Goal: Transaction & Acquisition: Purchase product/service

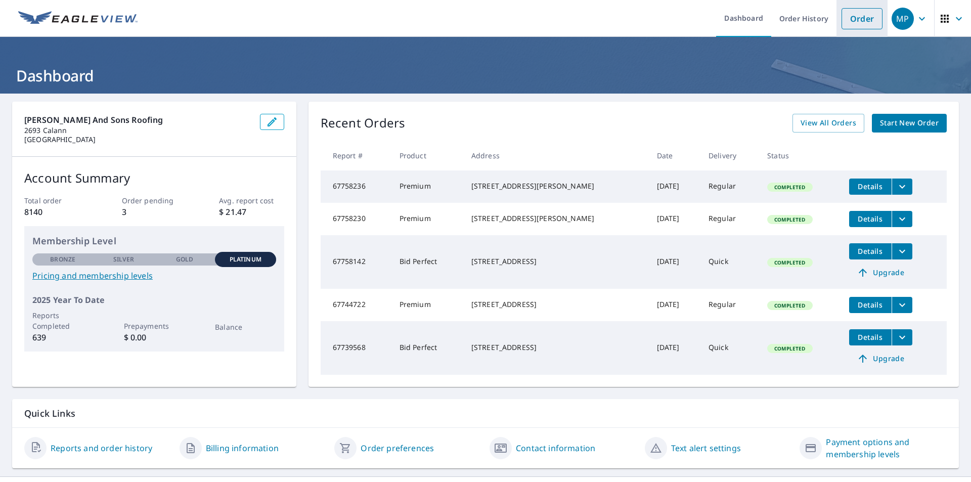
click at [850, 16] on link "Order" at bounding box center [861, 18] width 41 height 21
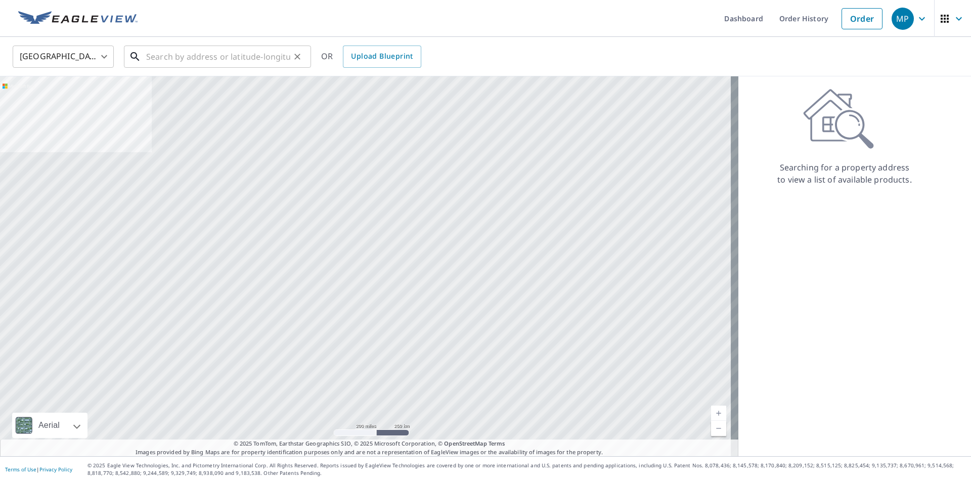
click at [226, 52] on input "text" at bounding box center [218, 56] width 144 height 28
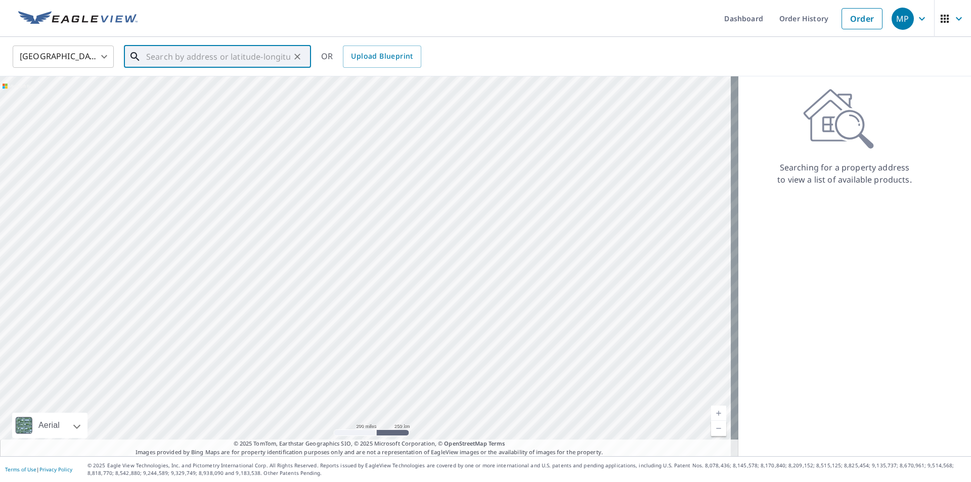
paste input "[STREET_ADDRESS][US_STATE]"
click at [164, 86] on span "[STREET_ADDRESS]" at bounding box center [223, 86] width 159 height 12
type input "[STREET_ADDRESS][US_STATE]"
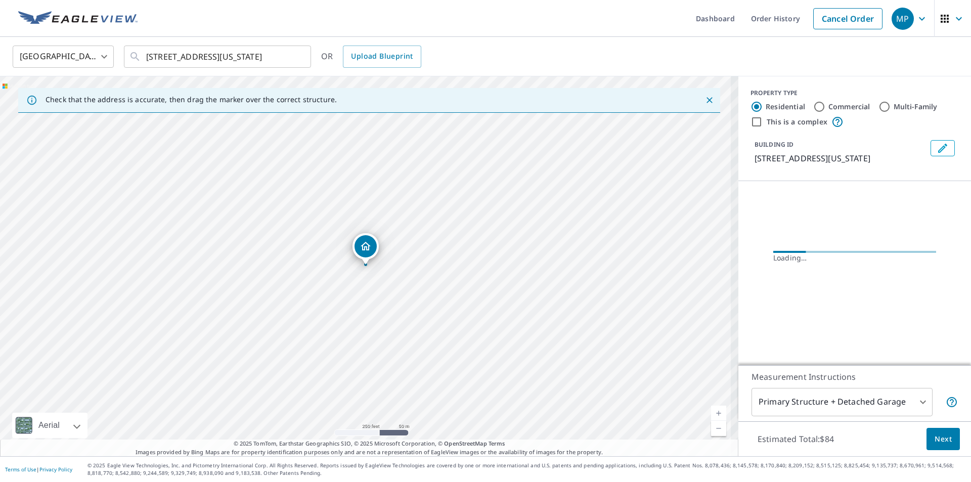
scroll to position [0, 0]
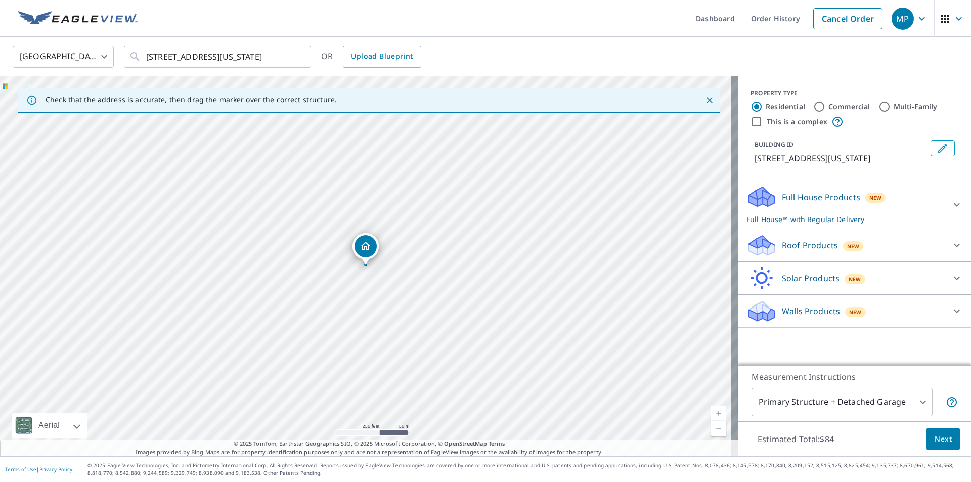
click at [798, 245] on p "Roof Products" at bounding box center [809, 245] width 56 height 12
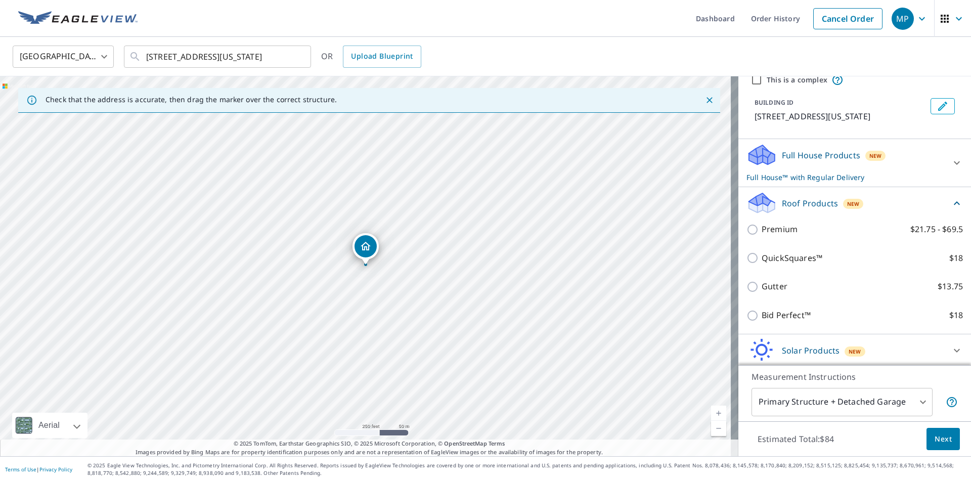
scroll to position [77, 0]
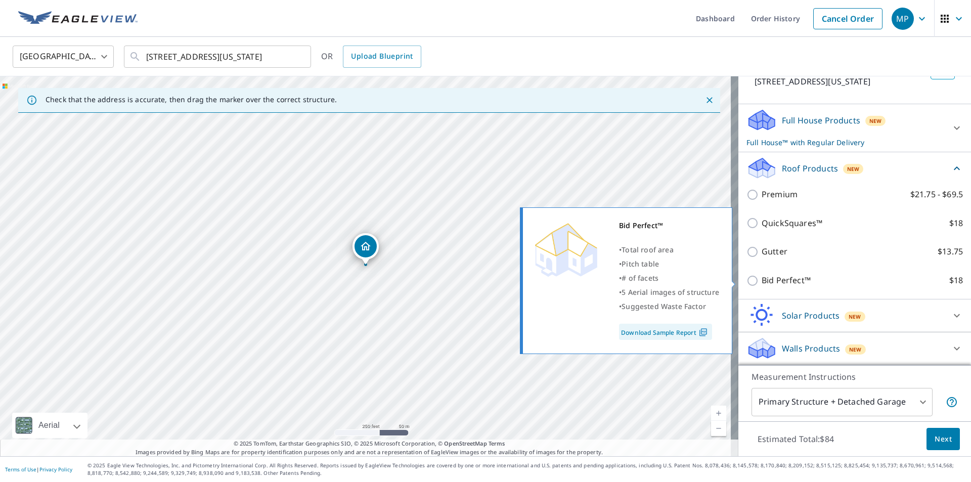
click at [766, 282] on p "Bid Perfect™" at bounding box center [785, 280] width 49 height 13
click at [761, 282] on input "Bid Perfect™ $18" at bounding box center [753, 280] width 15 height 12
checkbox input "true"
checkbox input "false"
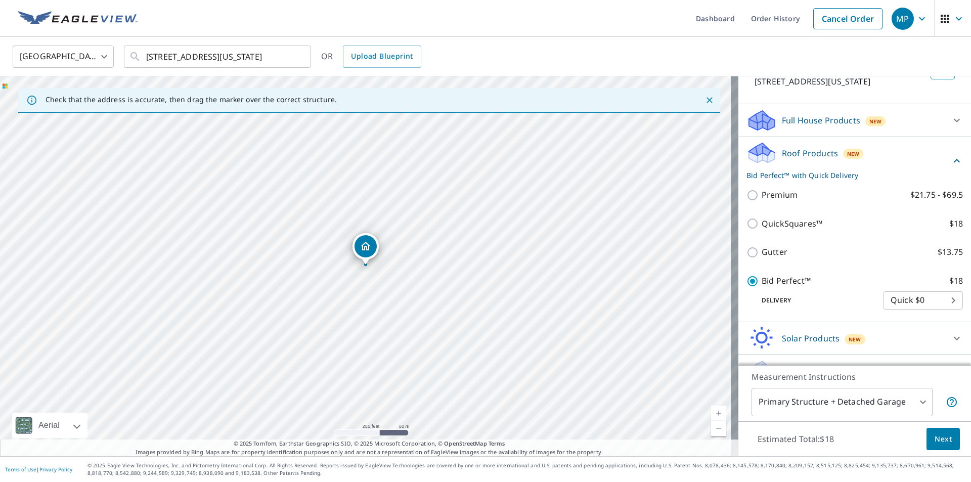
click at [934, 438] on span "Next" at bounding box center [942, 439] width 17 height 13
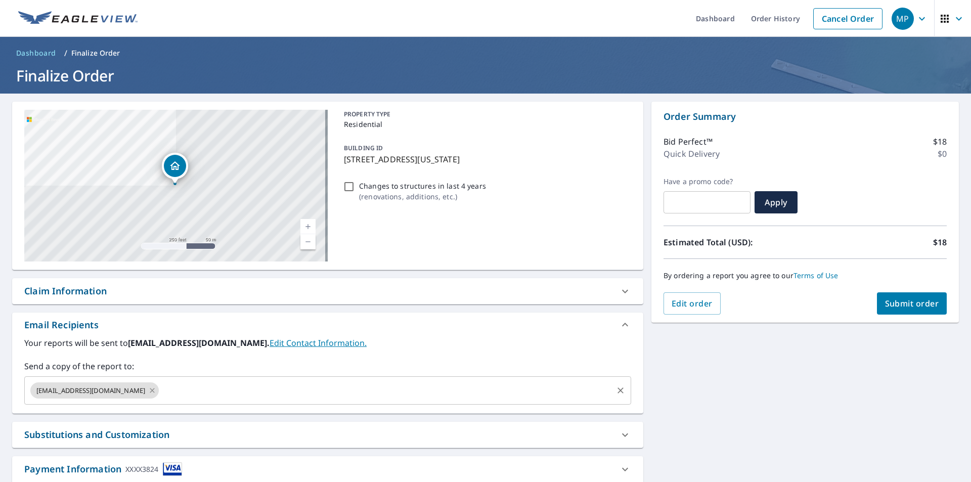
click at [155, 390] on icon at bounding box center [152, 390] width 5 height 5
checkbox input "true"
click at [158, 390] on input "text" at bounding box center [320, 390] width 582 height 19
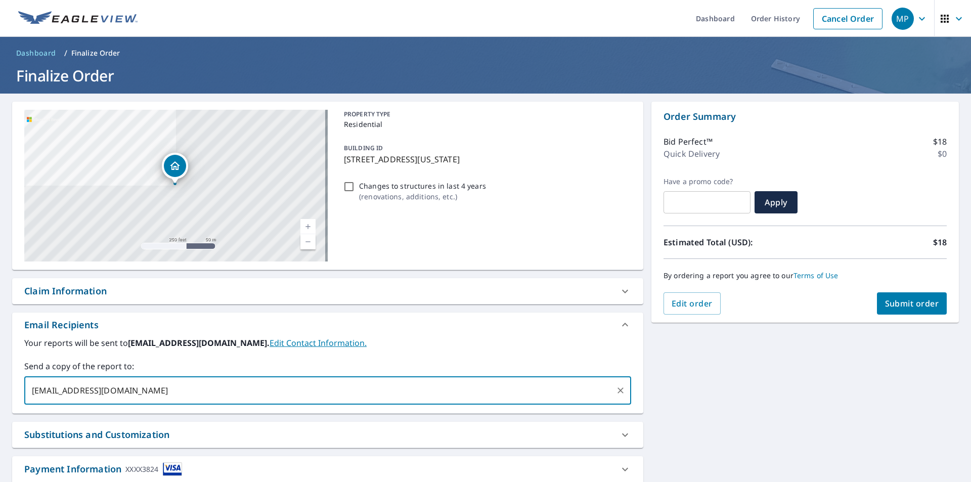
type input "[EMAIL_ADDRESS][DOMAIN_NAME]"
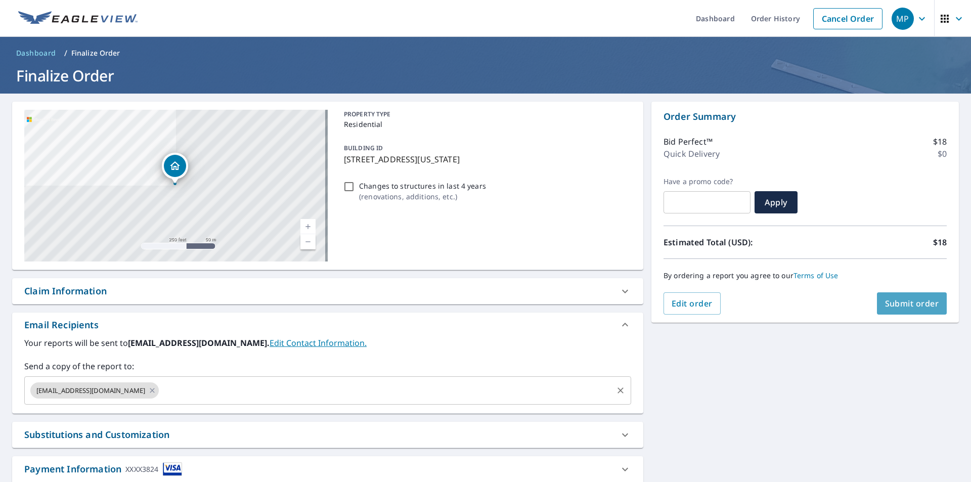
click at [900, 301] on span "Submit order" at bounding box center [912, 303] width 54 height 11
checkbox input "true"
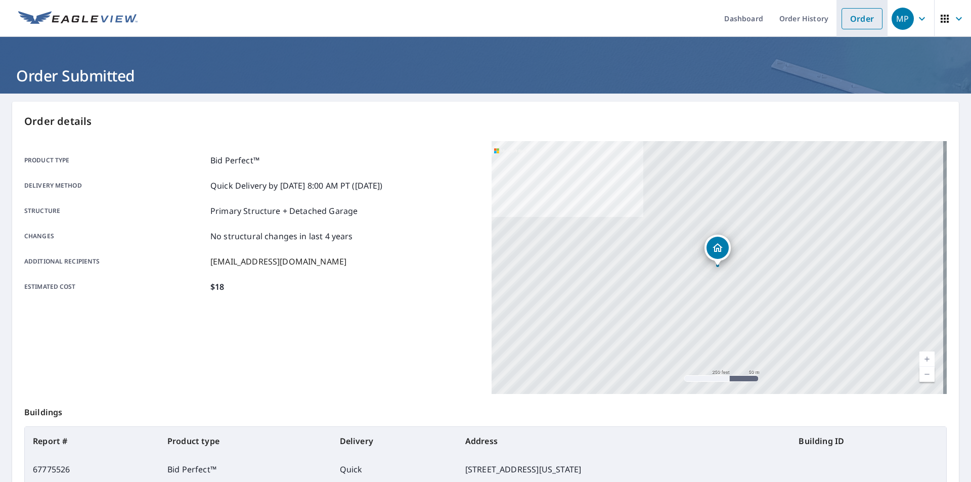
click at [856, 15] on link "Order" at bounding box center [861, 18] width 41 height 21
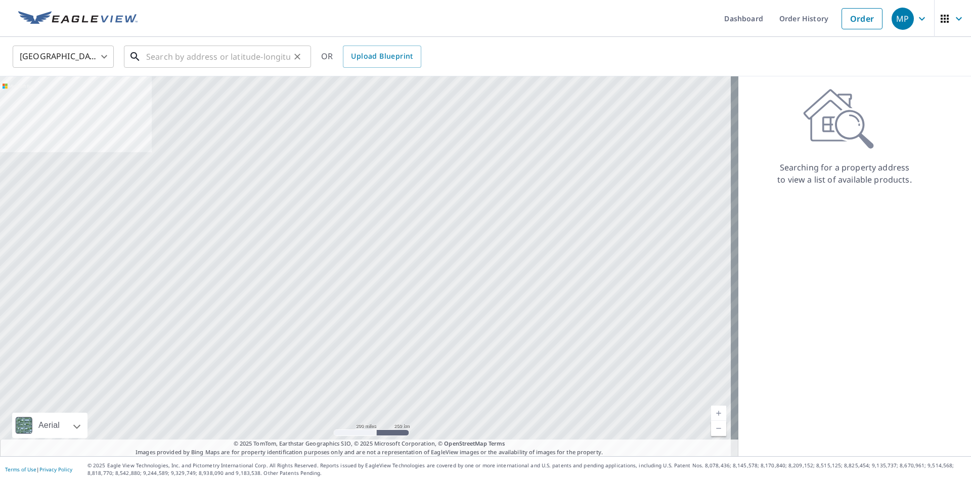
click at [196, 55] on input "text" at bounding box center [218, 56] width 144 height 28
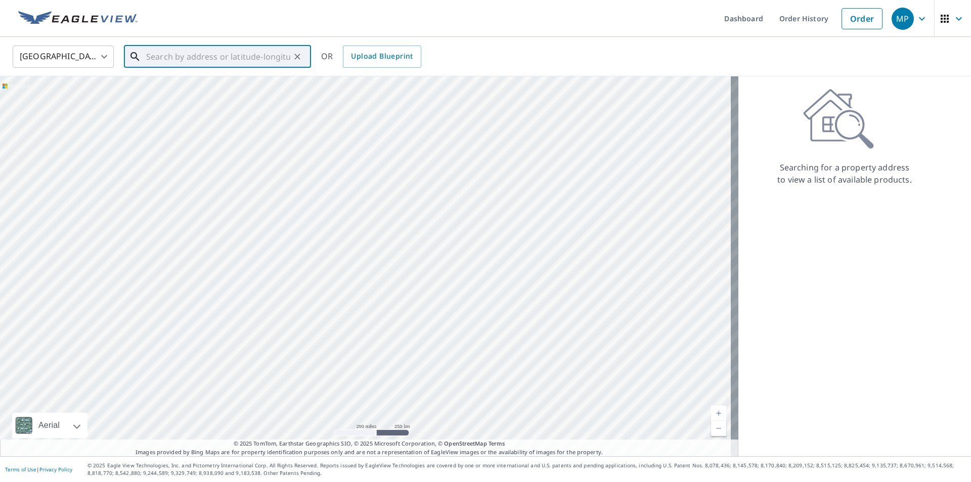
paste input "[STREET_ADDRESS]"
click at [157, 86] on span "[STREET_ADDRESS]" at bounding box center [223, 86] width 159 height 12
type input "[STREET_ADDRESS]"
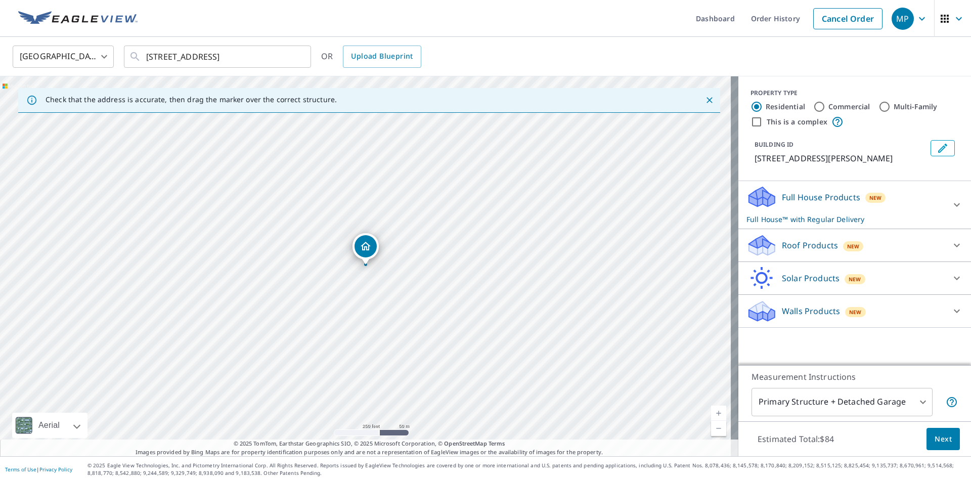
click at [782, 246] on p "Roof Products" at bounding box center [809, 245] width 56 height 12
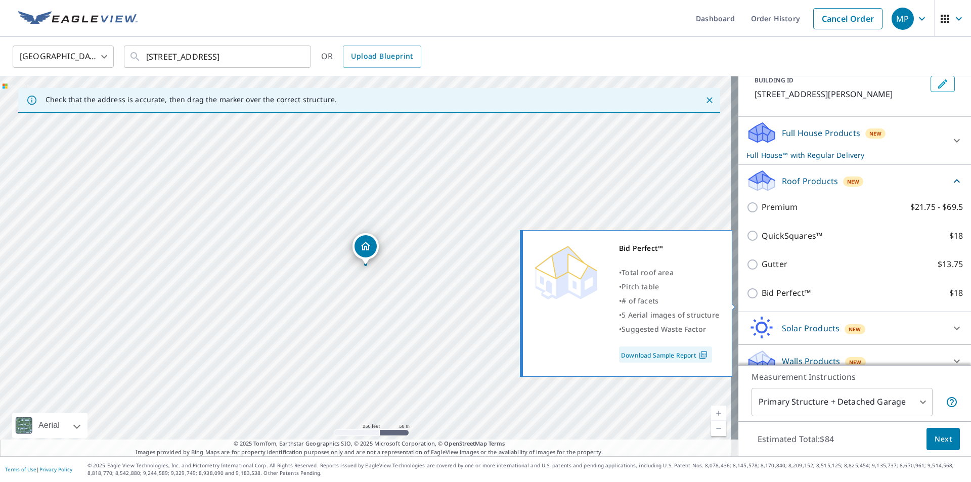
scroll to position [77, 0]
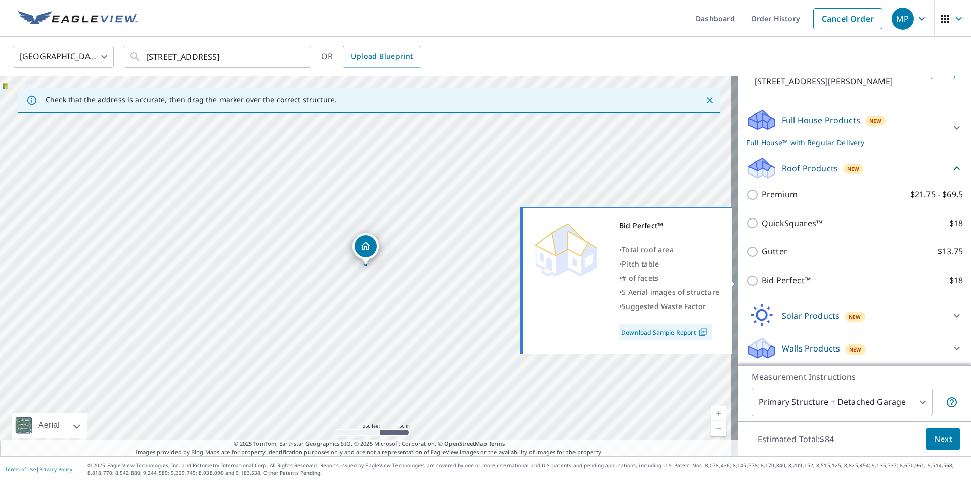
click at [767, 281] on p "Bid Perfect™" at bounding box center [785, 280] width 49 height 13
click at [761, 281] on input "Bid Perfect™ $18" at bounding box center [753, 280] width 15 height 12
checkbox input "true"
checkbox input "false"
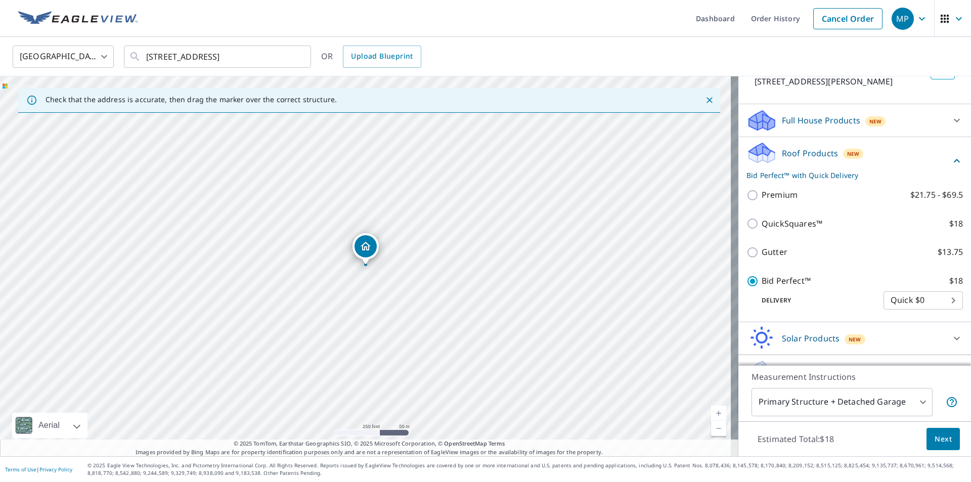
click at [935, 437] on span "Next" at bounding box center [942, 439] width 17 height 13
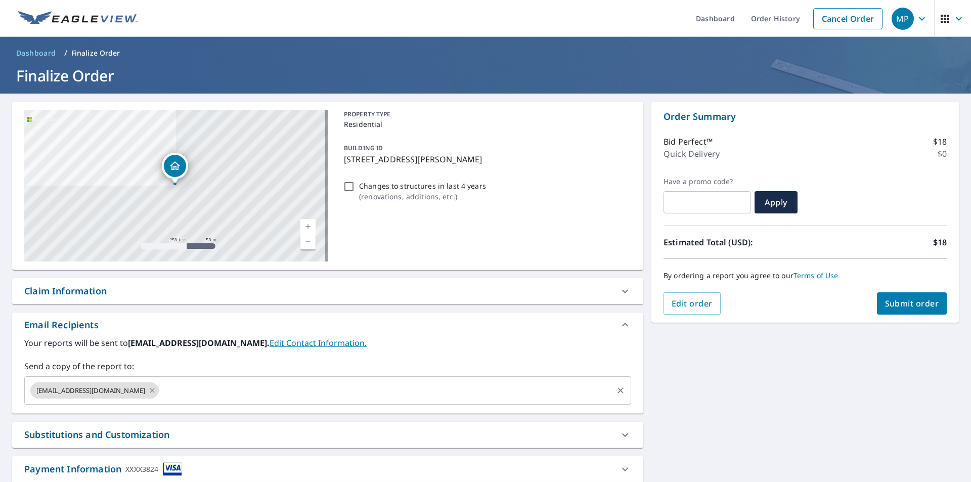
click at [155, 391] on icon at bounding box center [152, 390] width 5 height 5
checkbox input "true"
click at [121, 395] on input "text" at bounding box center [320, 390] width 582 height 19
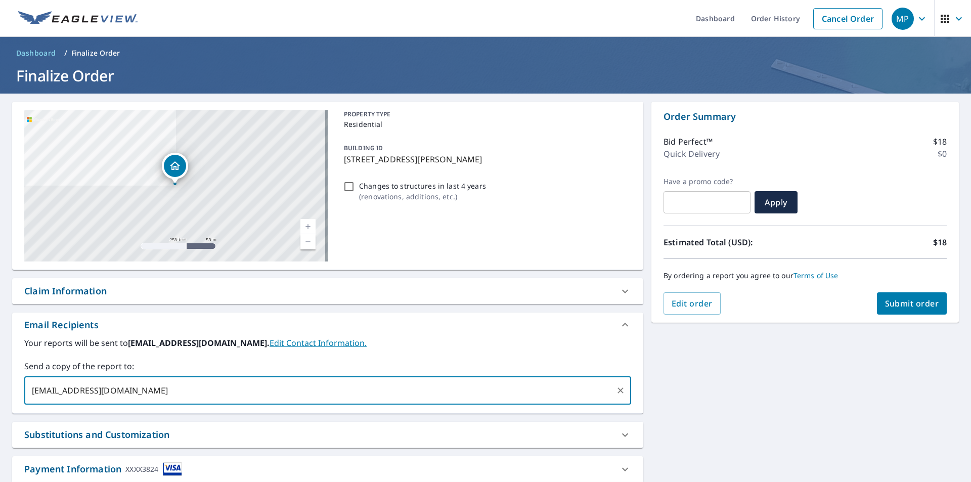
click at [317, 396] on input "[EMAIL_ADDRESS][DOMAIN_NAME]" at bounding box center [320, 390] width 582 height 19
type input "[EMAIL_ADDRESS][DOMAIN_NAME]"
click at [900, 304] on span "Submit order" at bounding box center [912, 303] width 54 height 11
checkbox input "true"
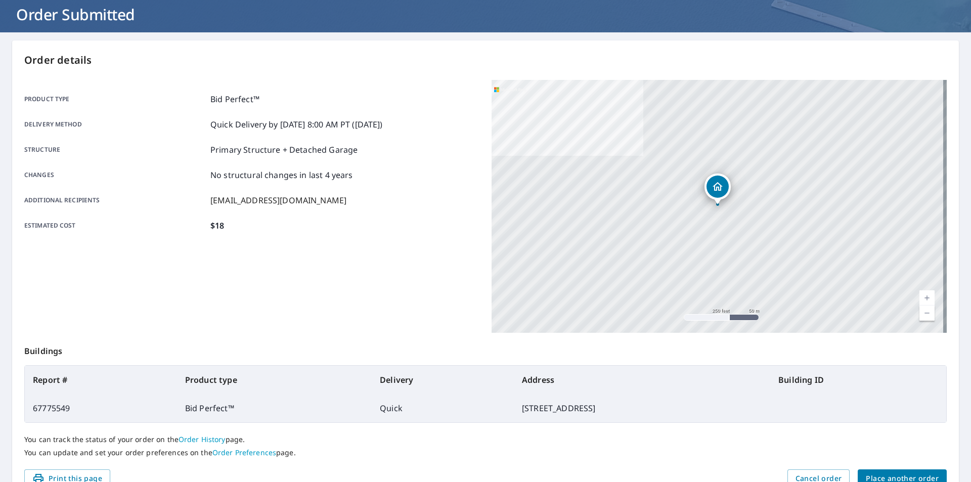
scroll to position [113, 0]
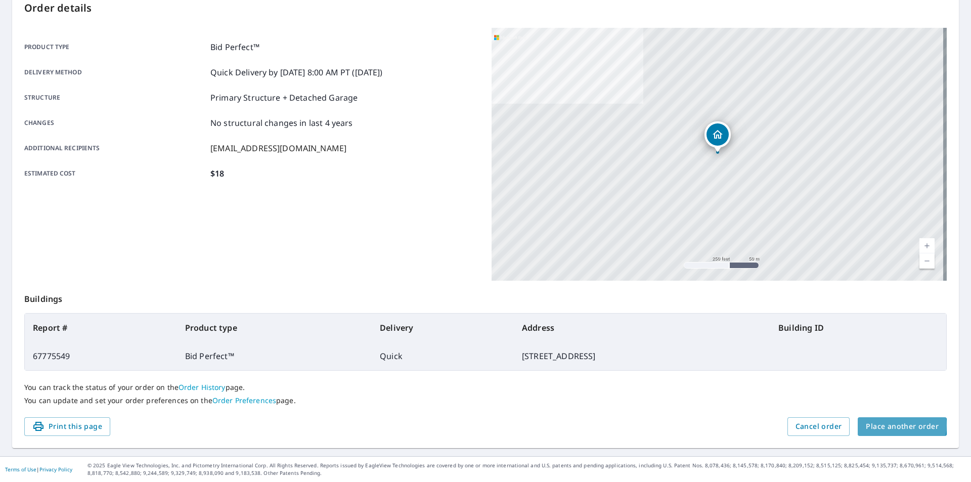
click at [891, 425] on span "Place another order" at bounding box center [901, 426] width 73 height 13
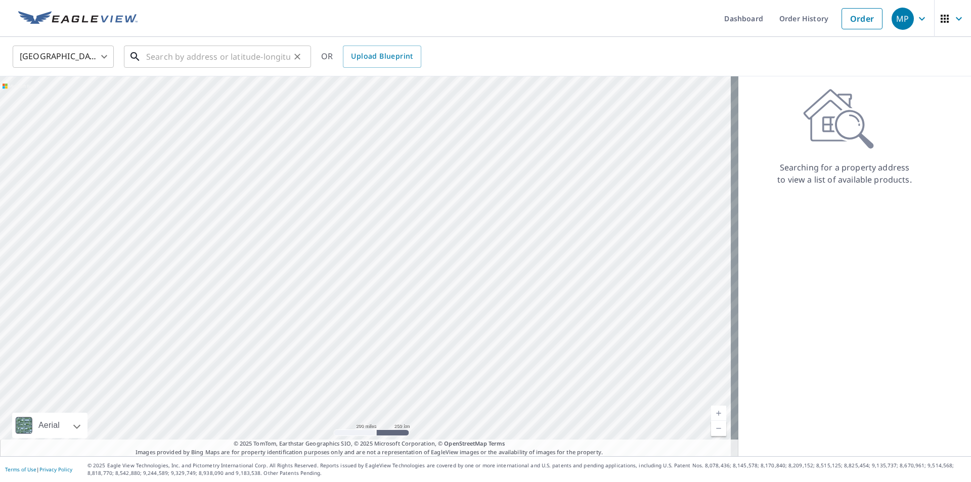
click at [212, 58] on input "text" at bounding box center [218, 56] width 144 height 28
paste input "[STREET_ADDRESS]"
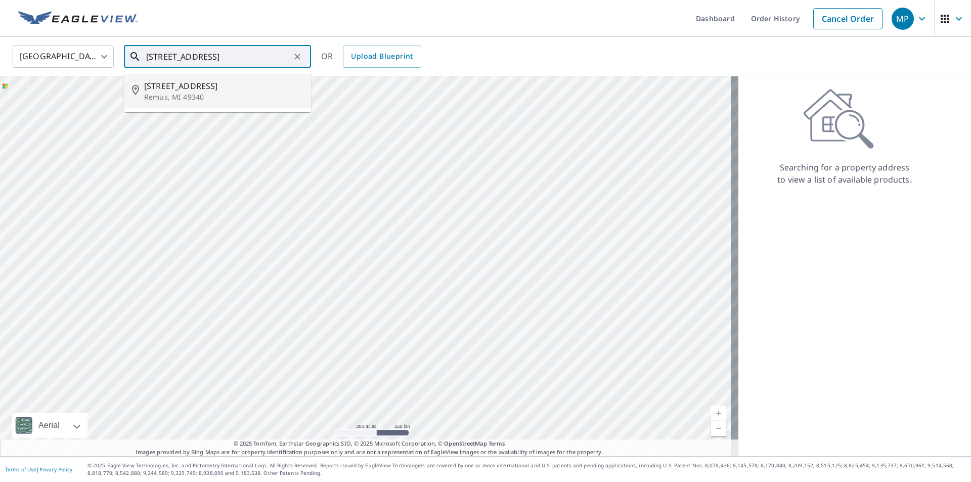
click at [161, 85] on span "[STREET_ADDRESS]" at bounding box center [223, 86] width 159 height 12
type input "[STREET_ADDRESS]"
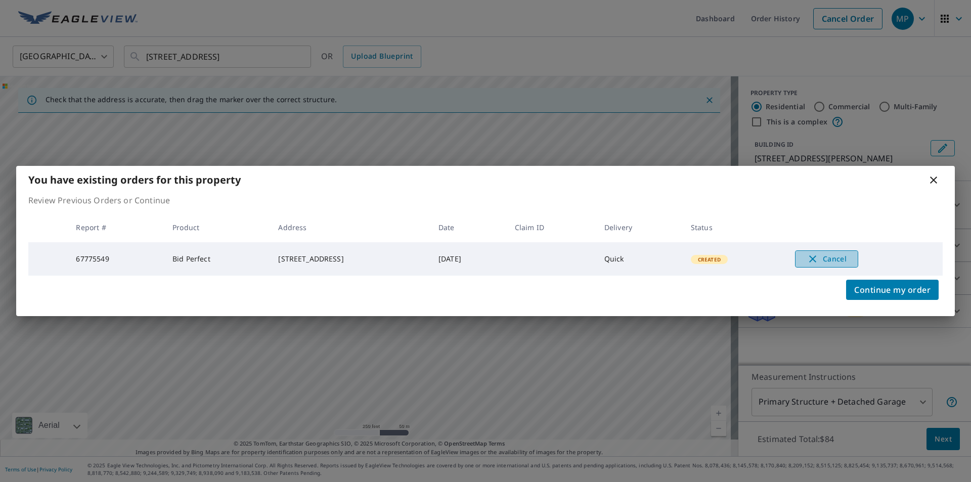
click at [824, 253] on span "Cancel" at bounding box center [826, 259] width 42 height 12
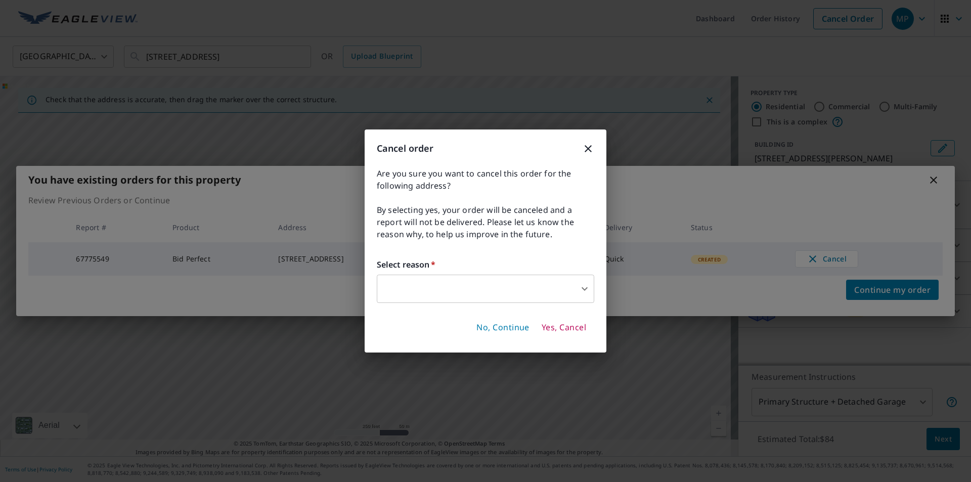
click at [517, 291] on body "MP MP Dashboard Order History Cancel Order MP [GEOGRAPHIC_DATA] US ​ [STREET_AD…" at bounding box center [485, 241] width 971 height 482
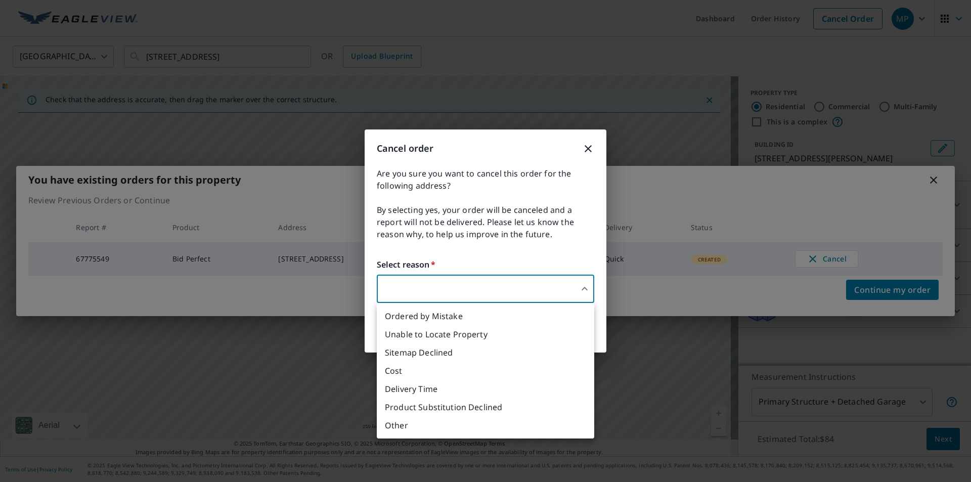
click at [460, 319] on li "Ordered by Mistake" at bounding box center [485, 316] width 217 height 18
type input "30"
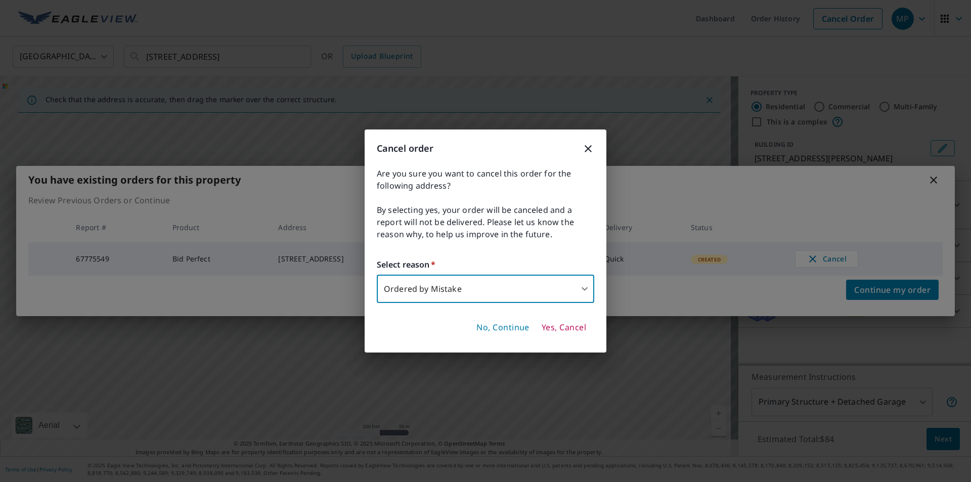
click at [563, 325] on span "Yes, Cancel" at bounding box center [563, 327] width 44 height 11
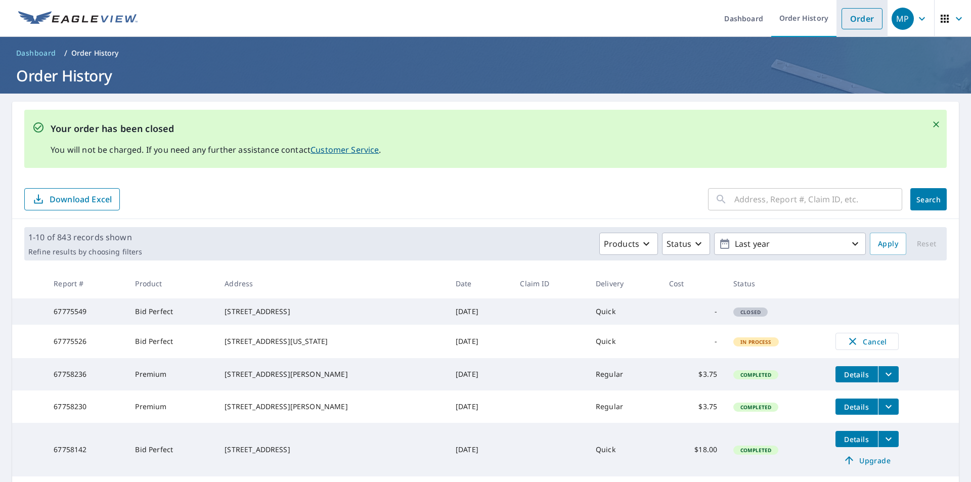
click at [847, 20] on link "Order" at bounding box center [861, 18] width 41 height 21
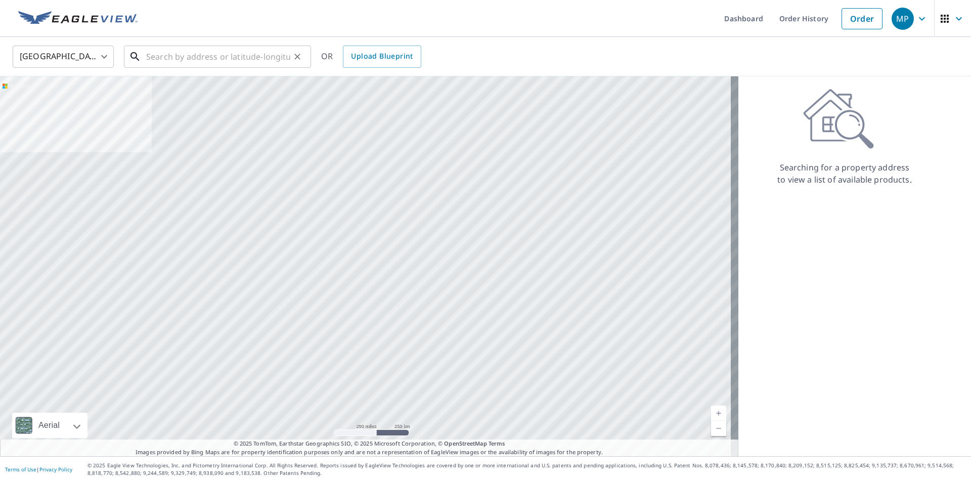
click at [250, 61] on input "text" at bounding box center [218, 56] width 144 height 28
paste input "[STREET_ADDRESS]"
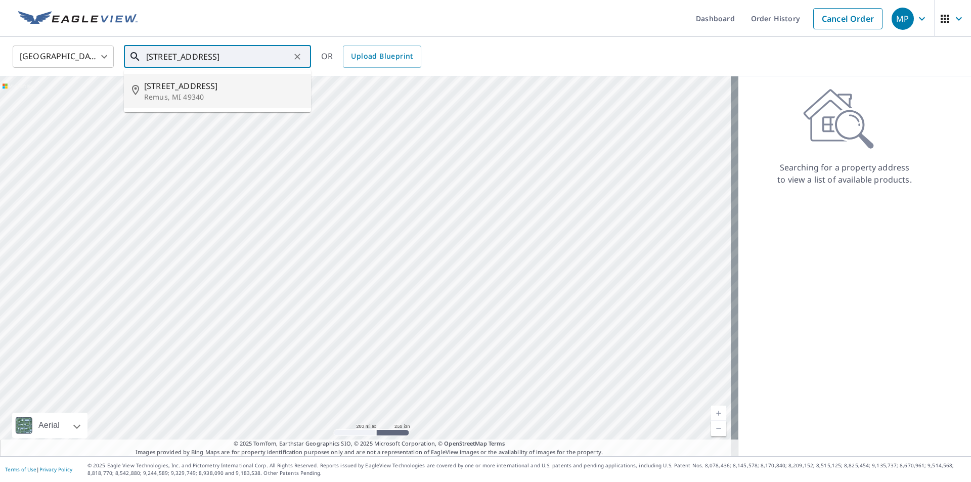
click at [161, 90] on span "[STREET_ADDRESS]" at bounding box center [223, 86] width 159 height 12
type input "[STREET_ADDRESS]"
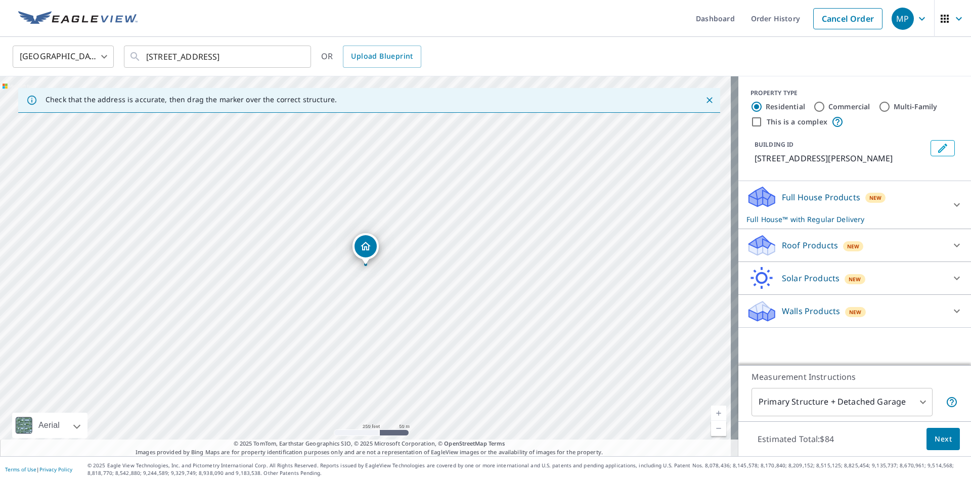
click at [789, 248] on p "Roof Products" at bounding box center [809, 245] width 56 height 12
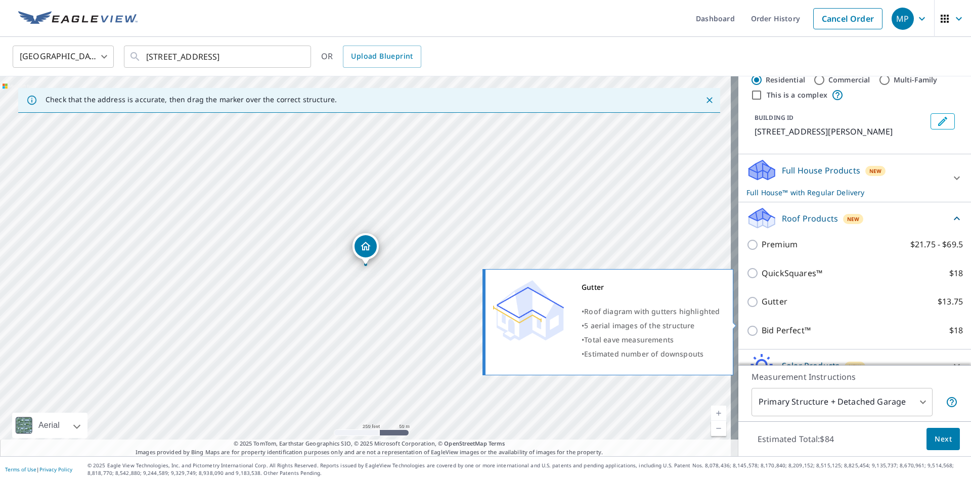
scroll to position [77, 0]
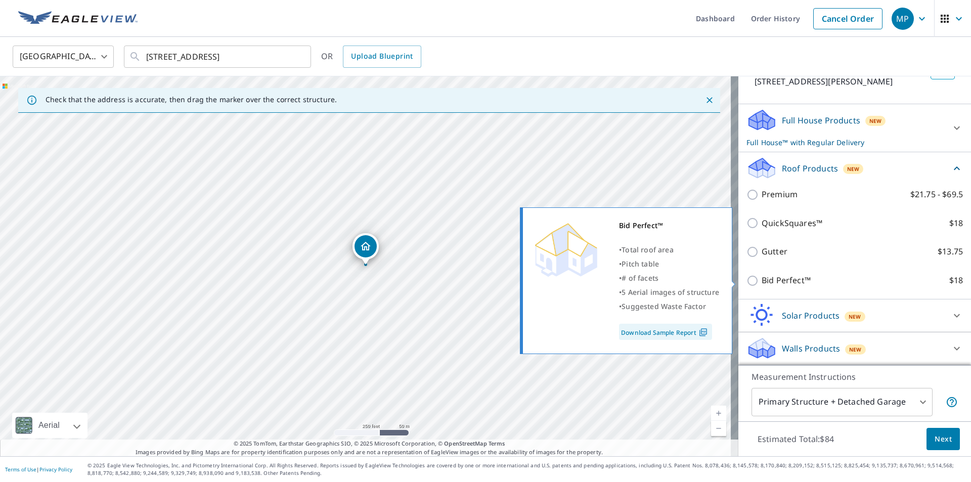
click at [775, 281] on p "Bid Perfect™" at bounding box center [785, 280] width 49 height 13
click at [761, 281] on input "Bid Perfect™ $18" at bounding box center [753, 280] width 15 height 12
checkbox input "true"
checkbox input "false"
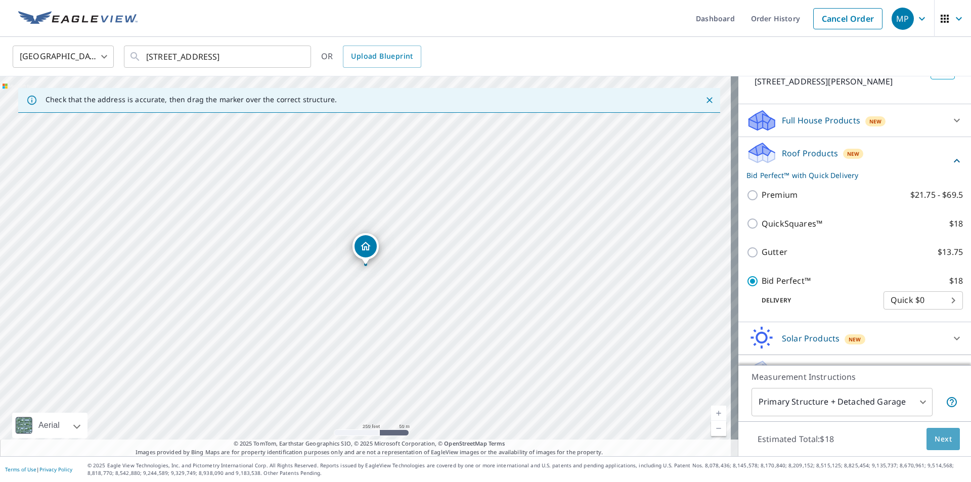
click at [936, 435] on span "Next" at bounding box center [942, 439] width 17 height 13
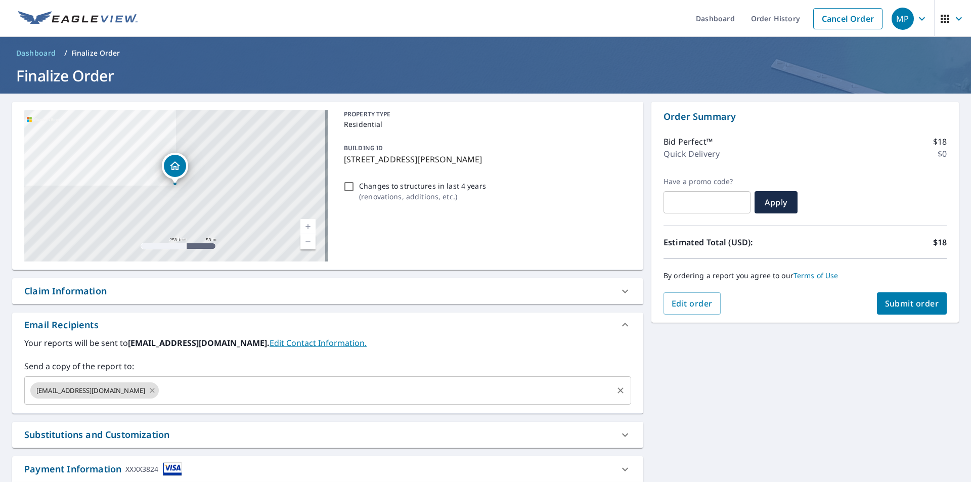
click at [156, 388] on icon at bounding box center [152, 390] width 8 height 11
checkbox input "true"
click at [147, 391] on input "text" at bounding box center [320, 390] width 582 height 19
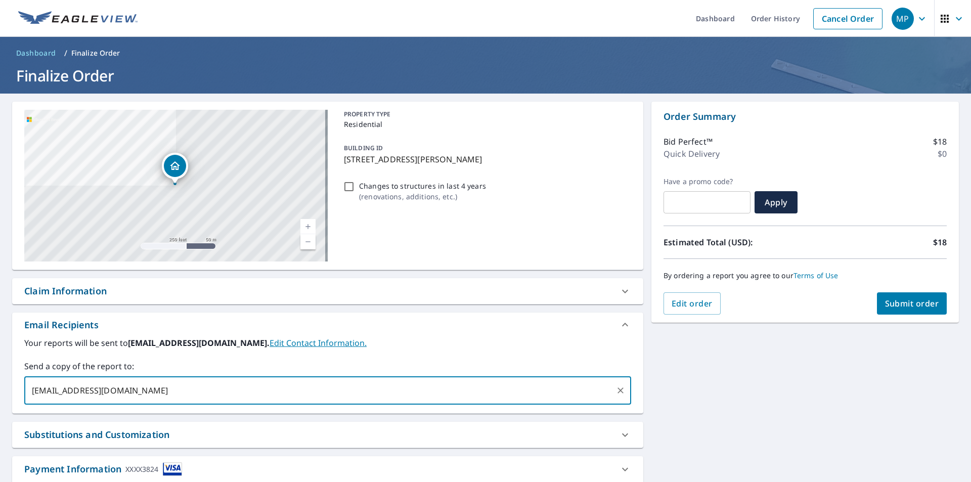
type input "[EMAIL_ADDRESS][DOMAIN_NAME]"
click at [912, 307] on span "Submit order" at bounding box center [912, 303] width 54 height 11
checkbox input "true"
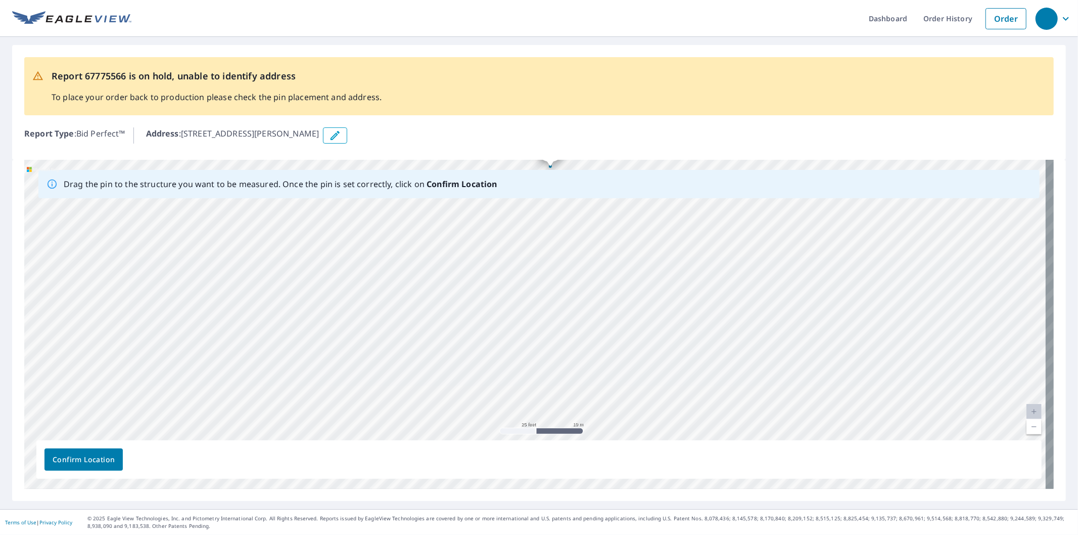
drag, startPoint x: 619, startPoint y: 387, endPoint x: 634, endPoint y: 231, distance: 156.9
click at [634, 231] on div "6385 30th Ave Remus, MI 49340" at bounding box center [539, 324] width 1030 height 329
drag, startPoint x: 587, startPoint y: 321, endPoint x: 580, endPoint y: 377, distance: 55.5
click at [580, 377] on div "6385 30th Ave Remus, MI 49340" at bounding box center [539, 324] width 1030 height 329
